Goal: Task Accomplishment & Management: Use online tool/utility

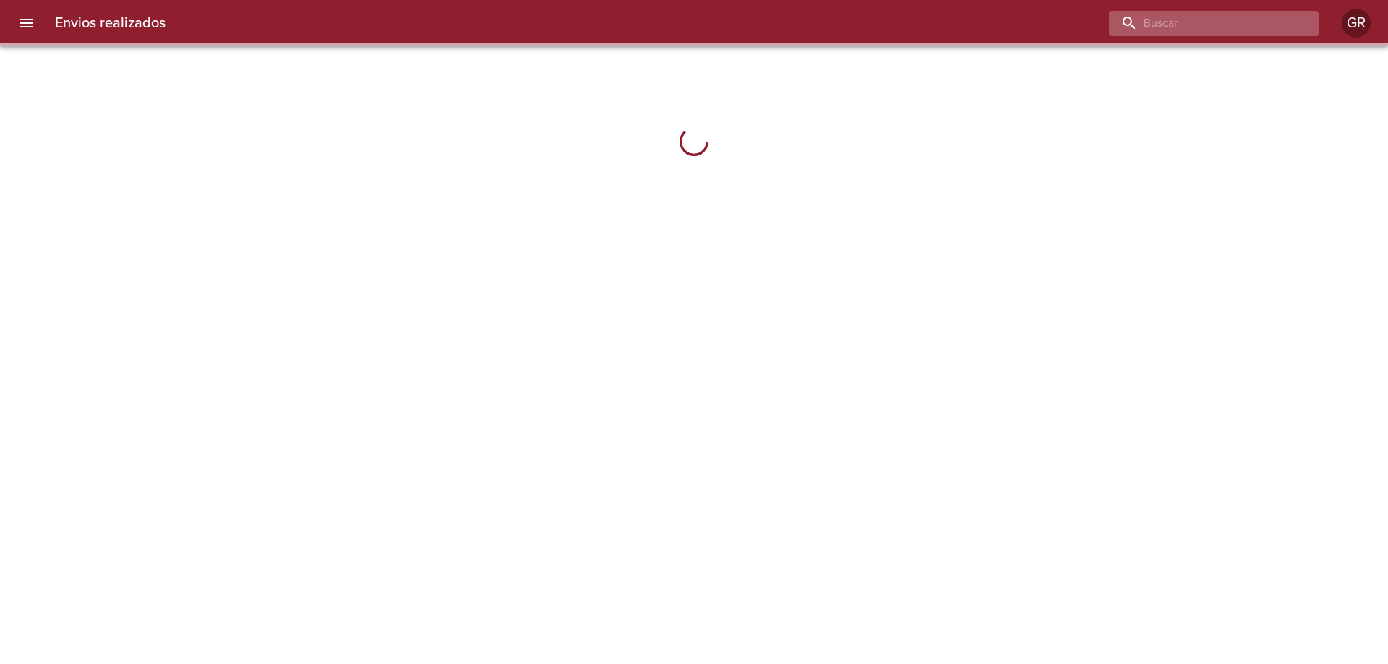
click at [1223, 24] on input "buscar" at bounding box center [1201, 23] width 185 height 25
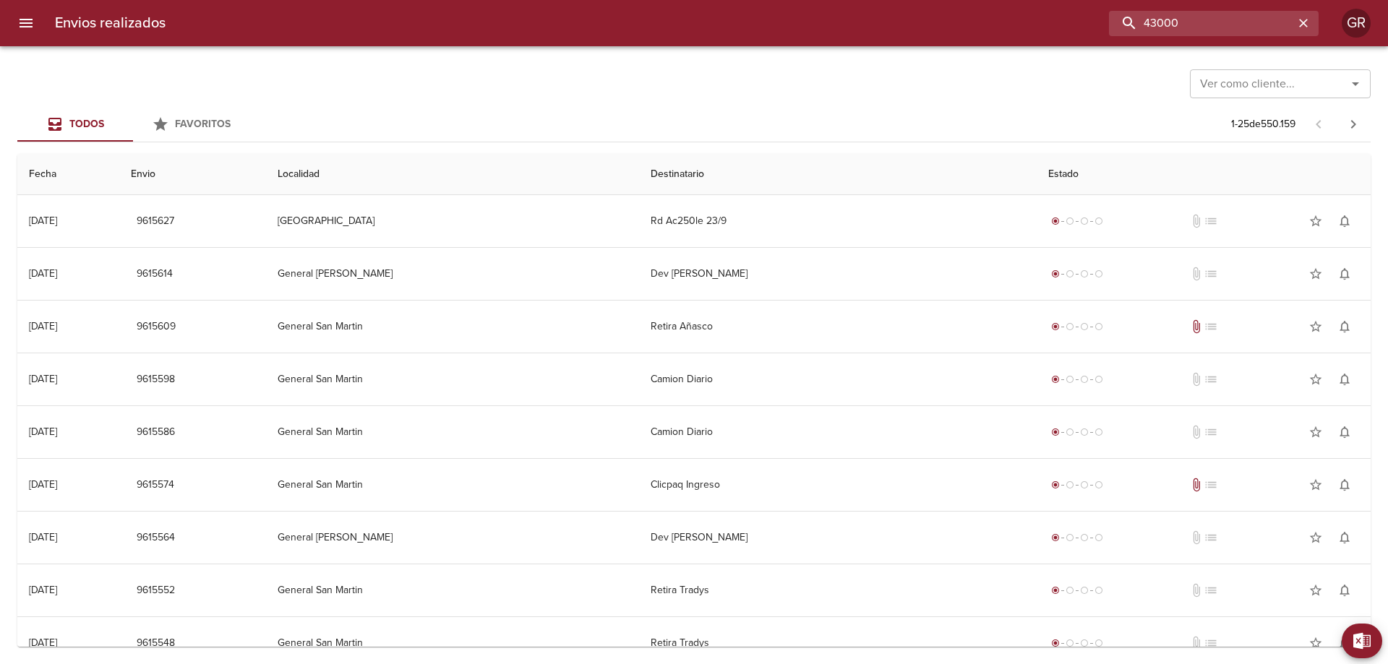
type input "43000"
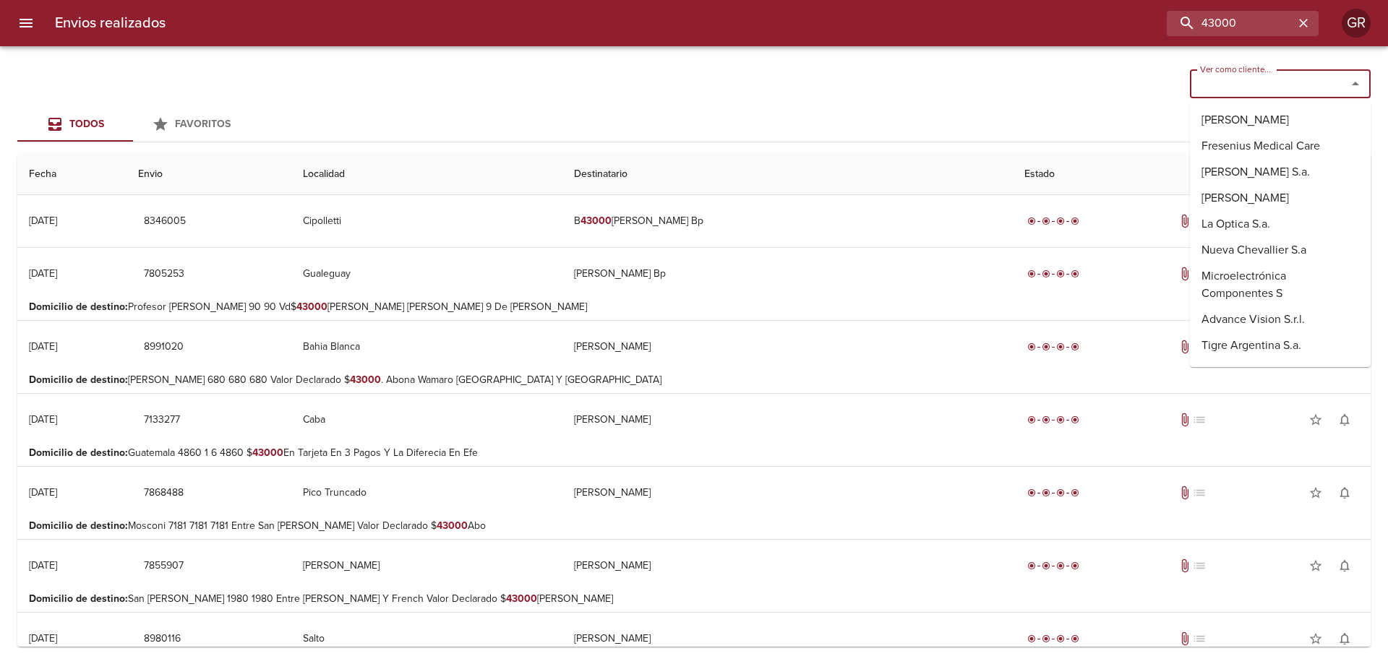
click at [1274, 87] on input "Ver como cliente..." at bounding box center [1258, 84] width 129 height 20
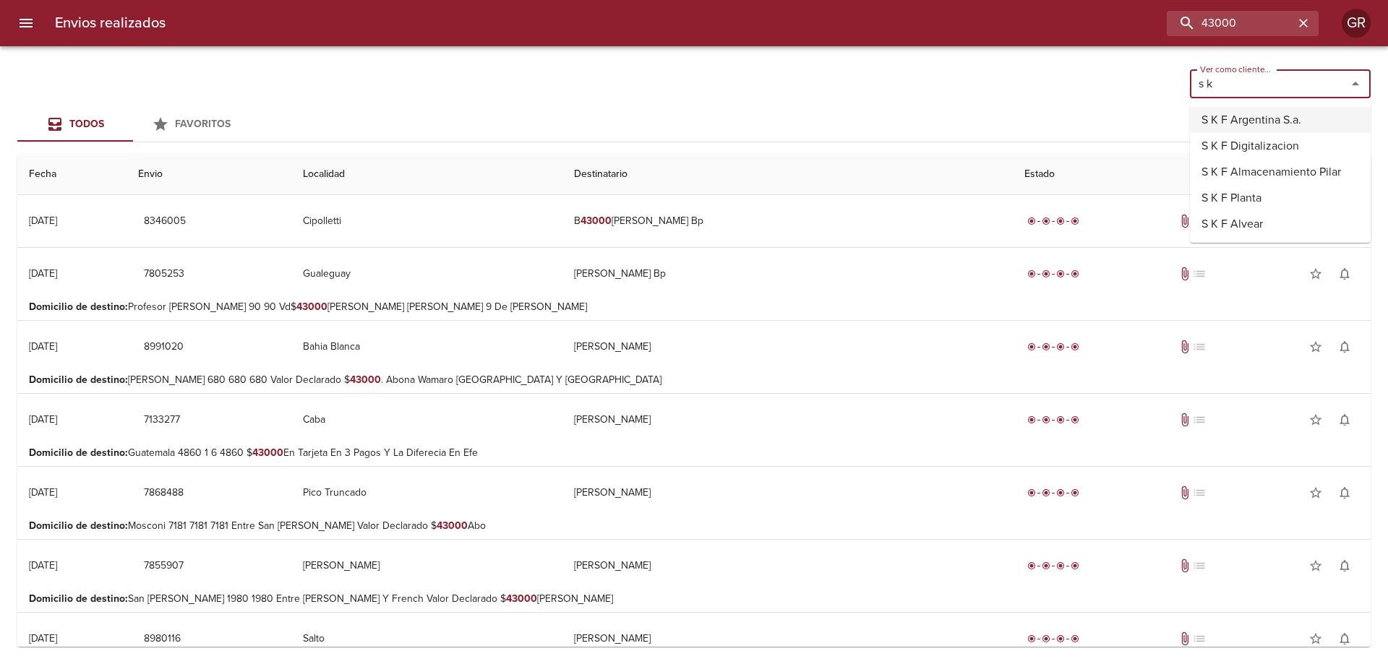
click at [1230, 116] on li "S K F Argentina S.a." at bounding box center [1280, 120] width 181 height 26
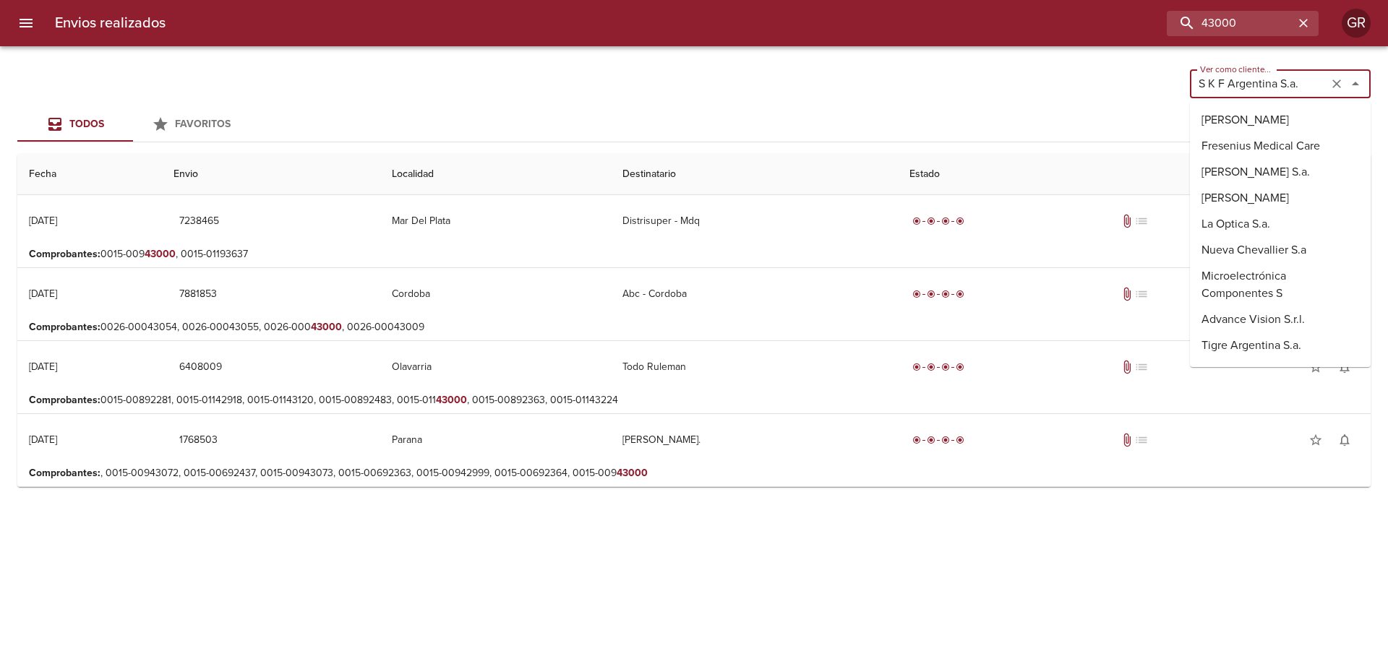
click at [1253, 81] on input "S K F Argentina S.a." at bounding box center [1258, 84] width 129 height 20
drag, startPoint x: 1228, startPoint y: 82, endPoint x: 1376, endPoint y: 85, distance: 148.2
click at [1387, 82] on div "Ver como cliente... S K F Argentina S.a. Ver como cliente... Todos Favoritos 1 …" at bounding box center [694, 355] width 1388 height 618
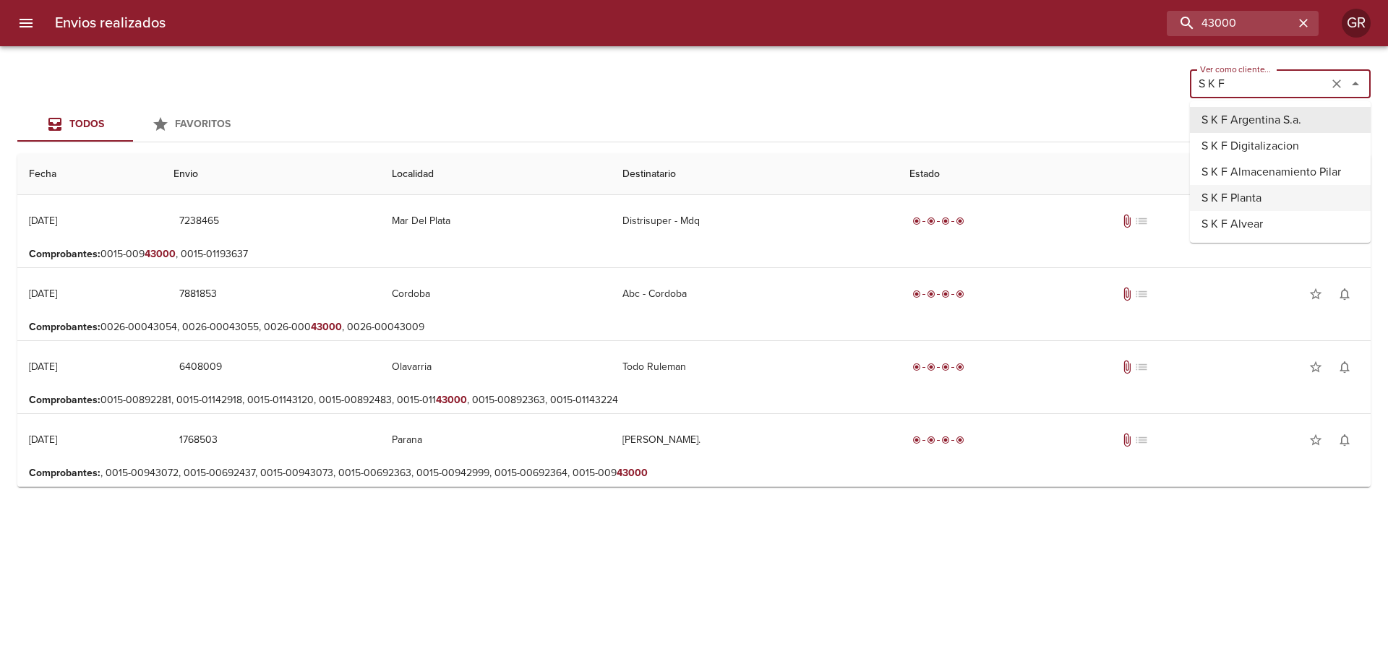
click at [1232, 188] on li "S K F Planta" at bounding box center [1280, 198] width 181 height 26
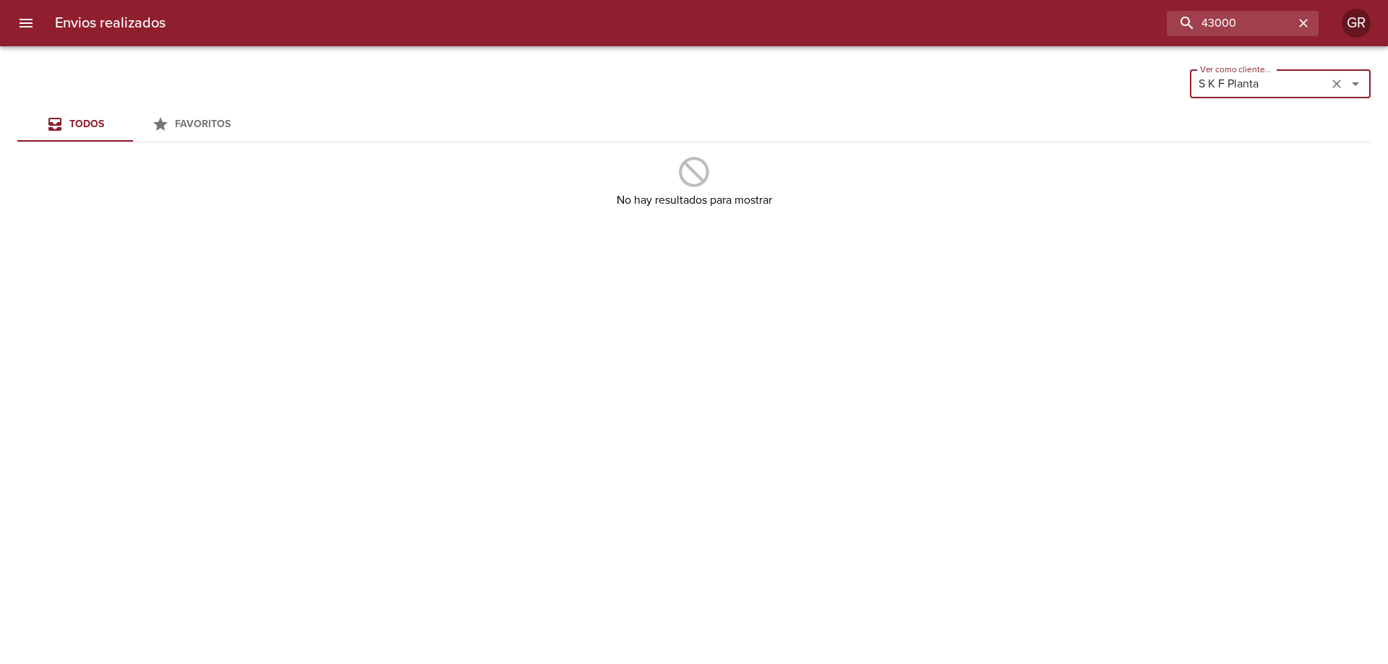
click at [1253, 76] on input "S K F Planta" at bounding box center [1258, 84] width 129 height 20
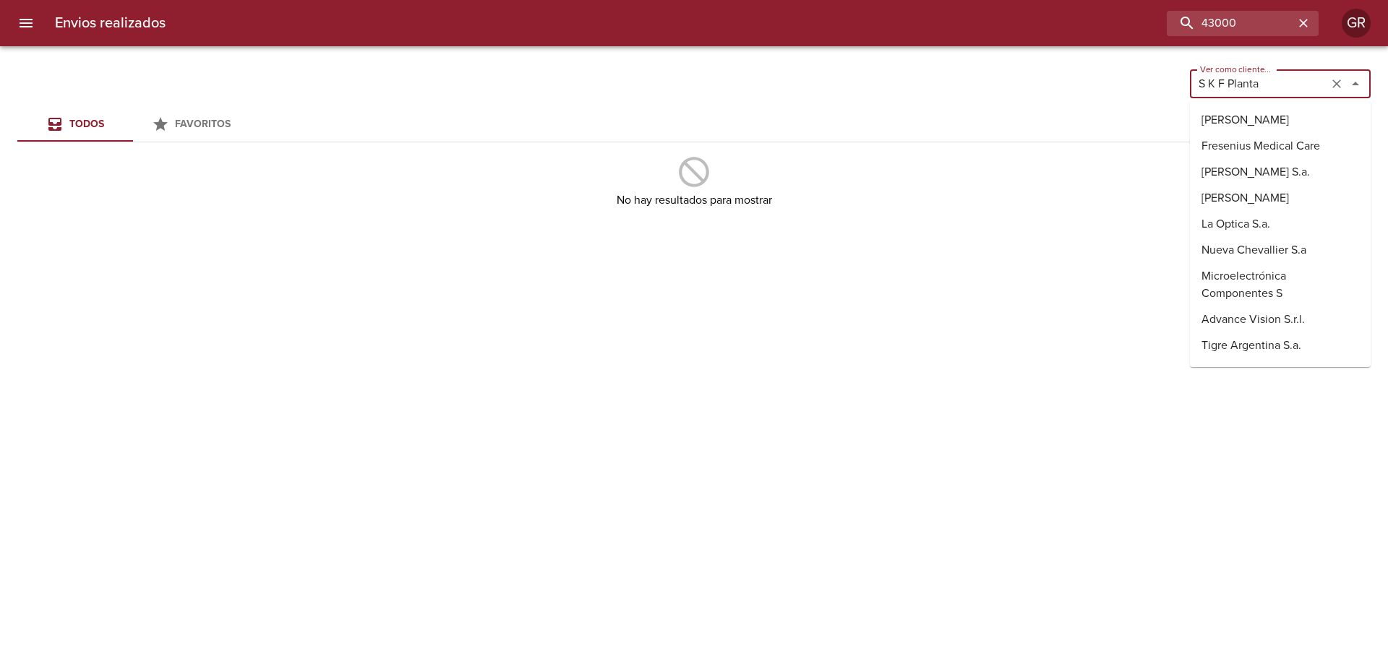
scroll to position [5527, 0]
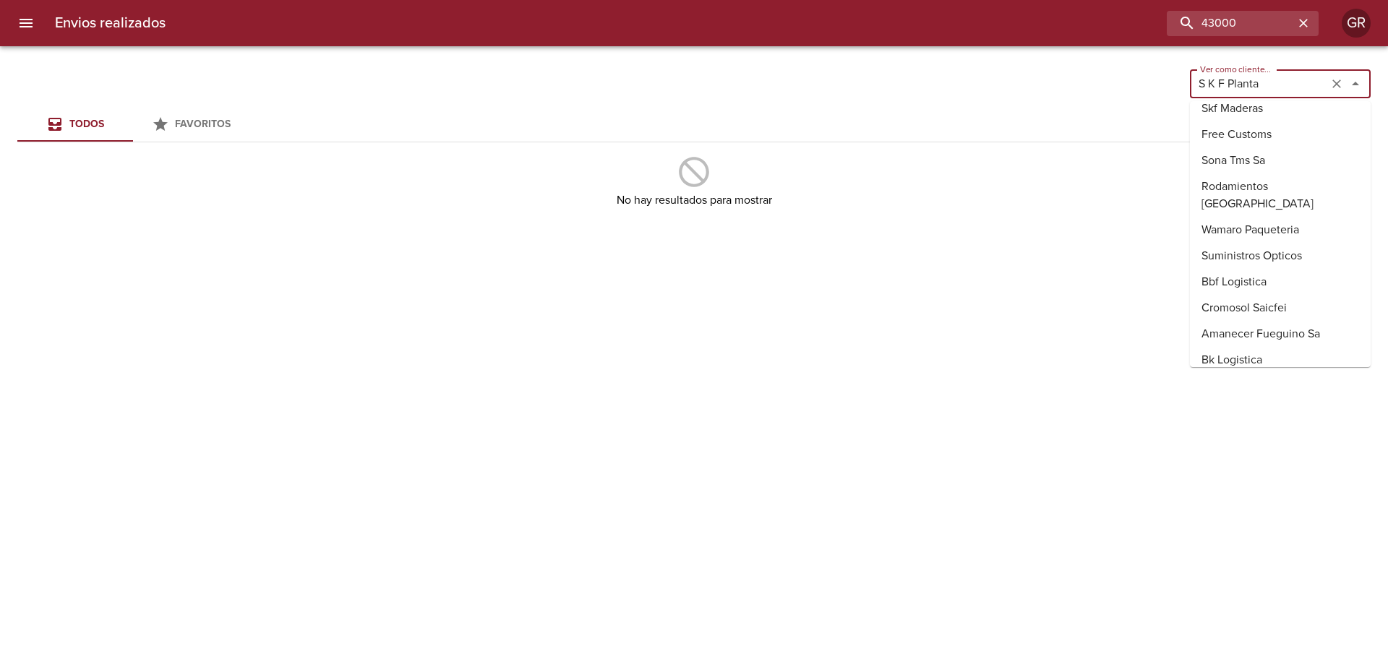
drag, startPoint x: 1249, startPoint y: 82, endPoint x: 1322, endPoint y: 82, distance: 73.0
click at [1322, 82] on input "S K F Planta" at bounding box center [1258, 84] width 129 height 20
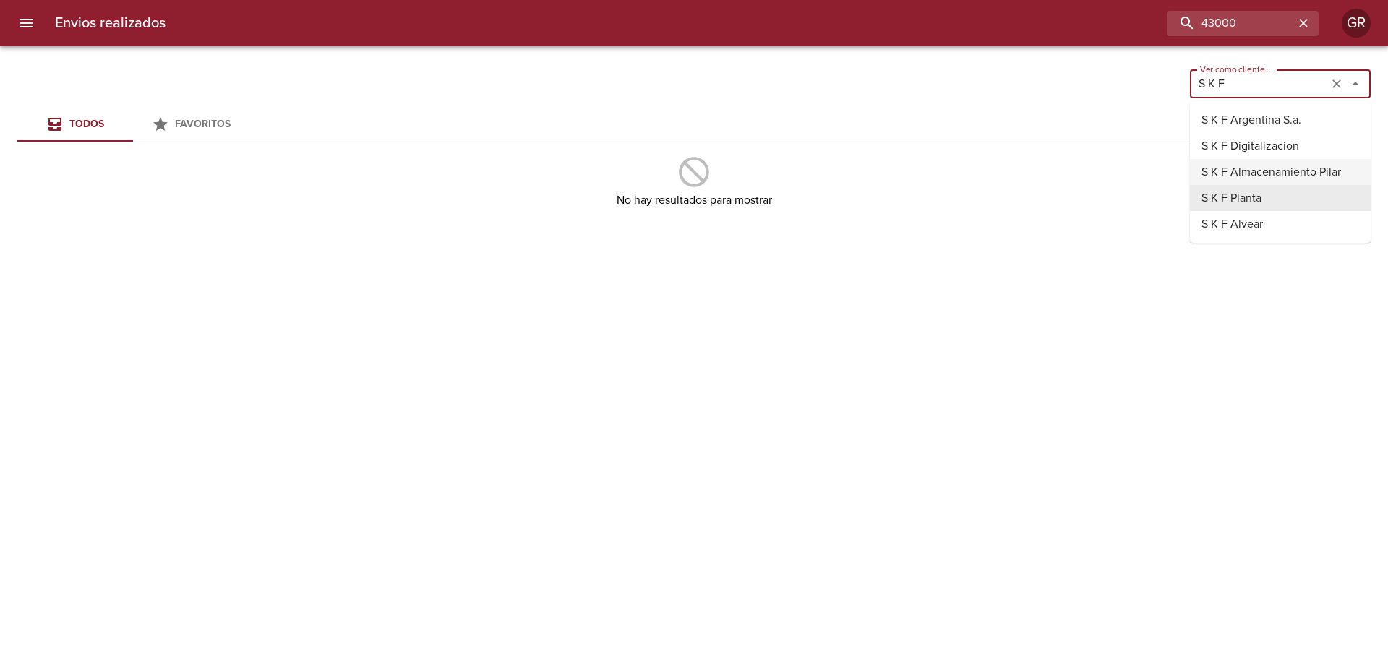
click at [1276, 173] on li "S K F Almacenamiento Pilar" at bounding box center [1280, 172] width 181 height 26
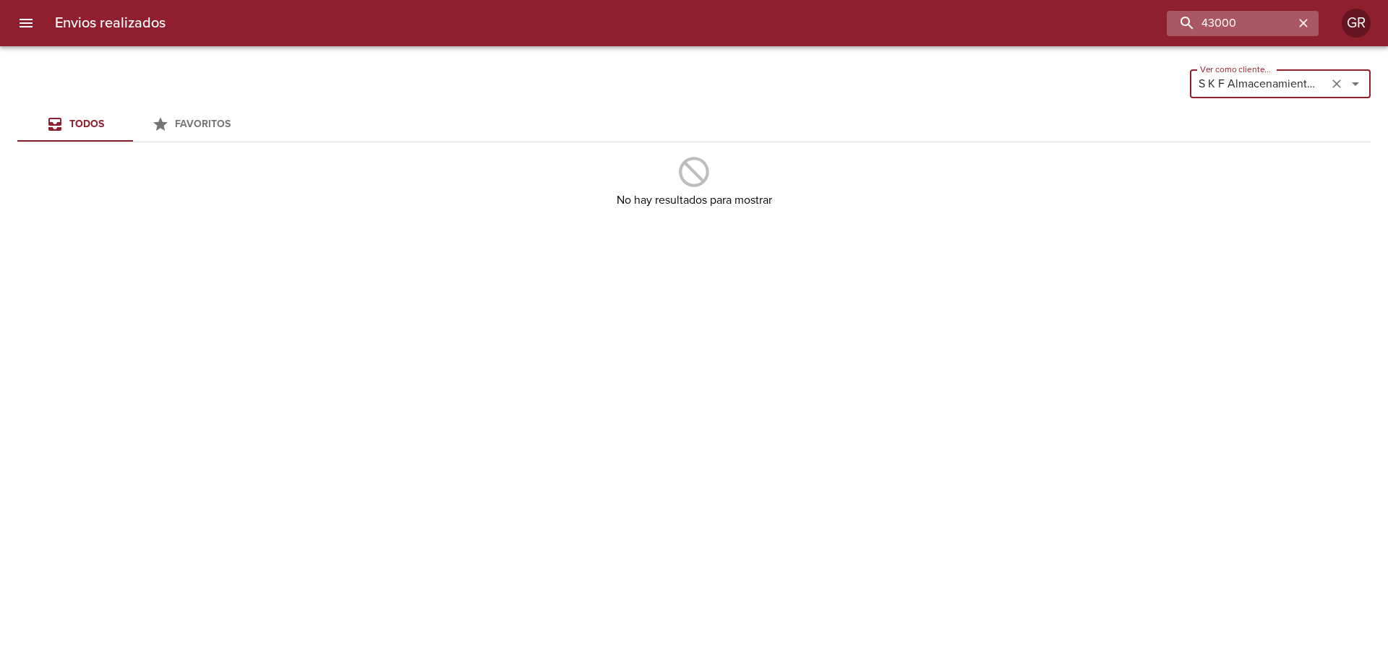
type input "S K F Almacenamiento Pilar"
click at [1306, 23] on icon "button" at bounding box center [1303, 23] width 14 height 14
